Goal: Information Seeking & Learning: Check status

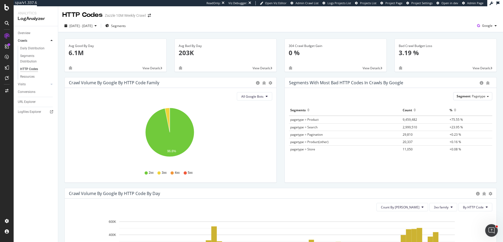
scroll to position [153, 0]
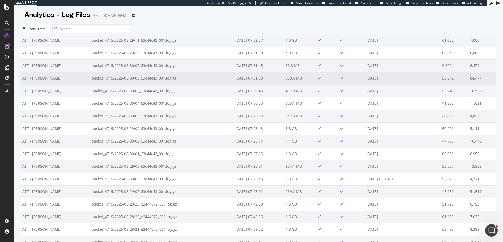
scroll to position [826, 0]
